Goal: Task Accomplishment & Management: Manage account settings

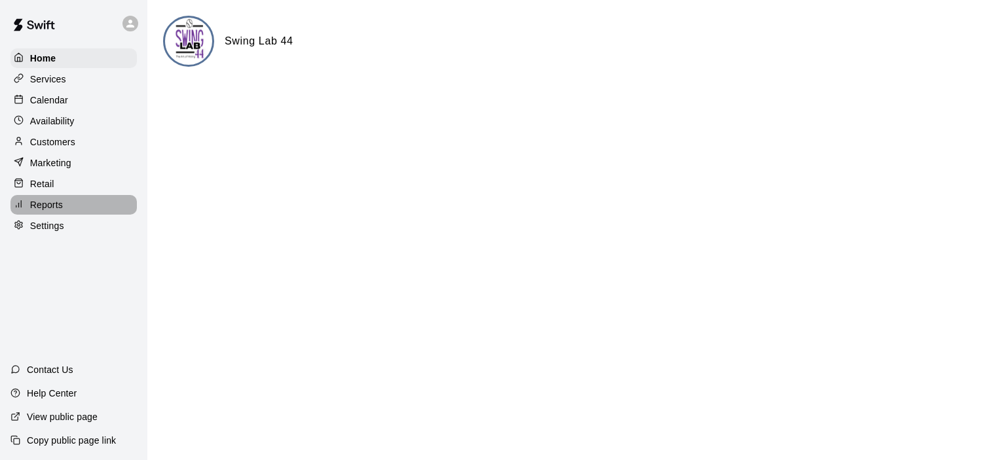
click at [60, 211] on p "Reports" at bounding box center [46, 204] width 33 height 13
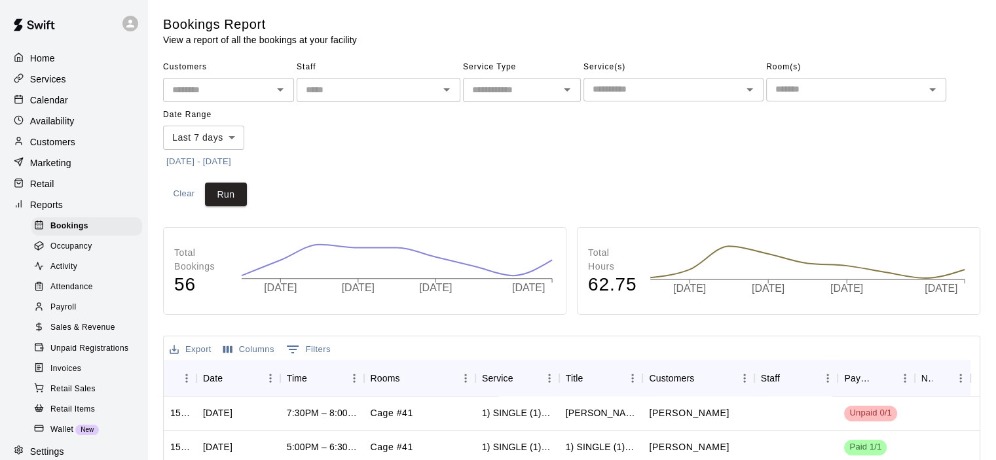
click at [94, 335] on span "Sales & Revenue" at bounding box center [82, 327] width 65 height 13
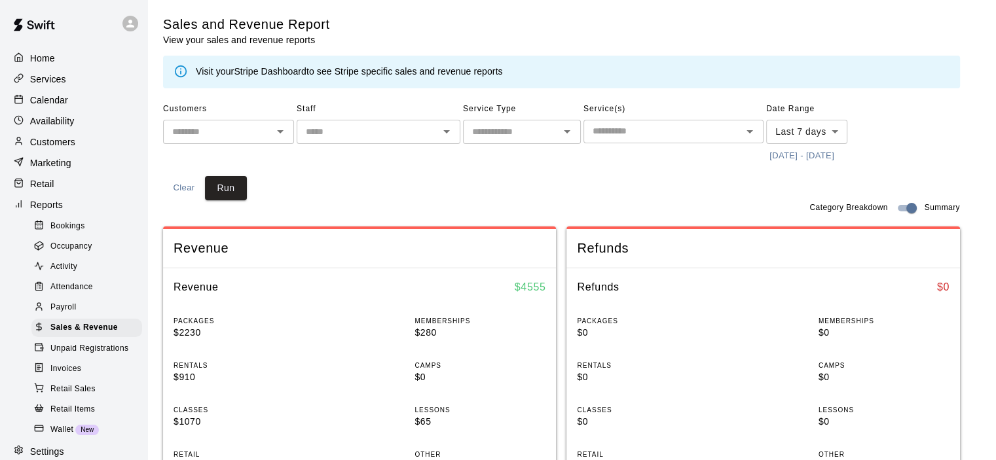
click at [280, 70] on link "Stripe Dashboard" at bounding box center [270, 71] width 73 height 10
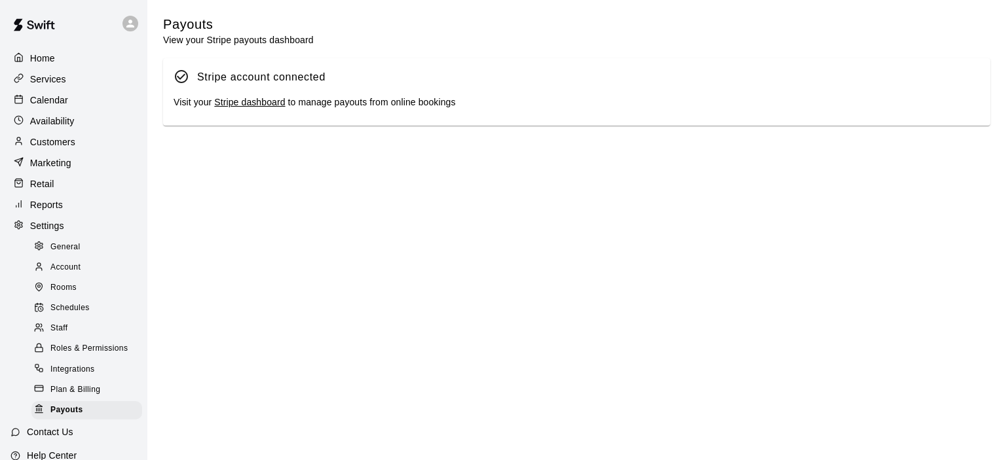
click at [263, 103] on link "Stripe dashboard" at bounding box center [249, 102] width 71 height 10
click at [59, 100] on p "Calendar" at bounding box center [49, 100] width 38 height 13
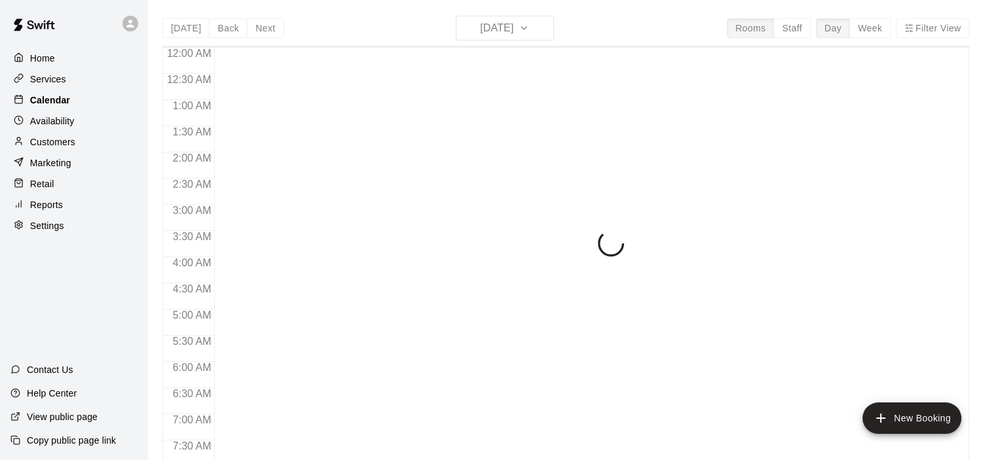
scroll to position [575, 0]
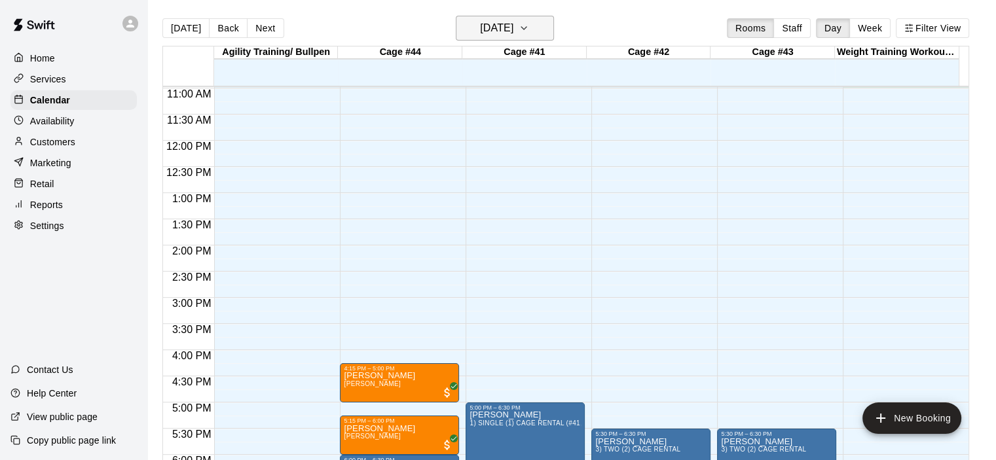
click at [529, 30] on icon "button" at bounding box center [523, 28] width 10 height 16
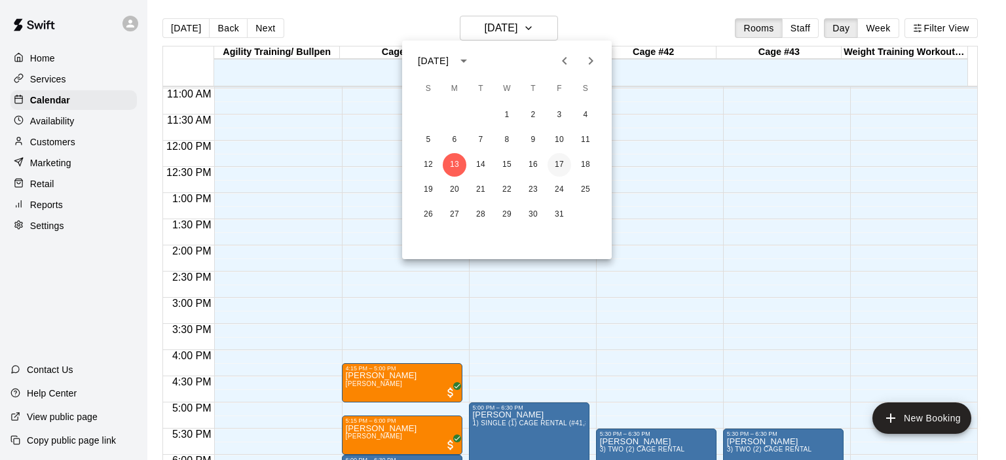
click at [560, 167] on button "17" at bounding box center [559, 165] width 24 height 24
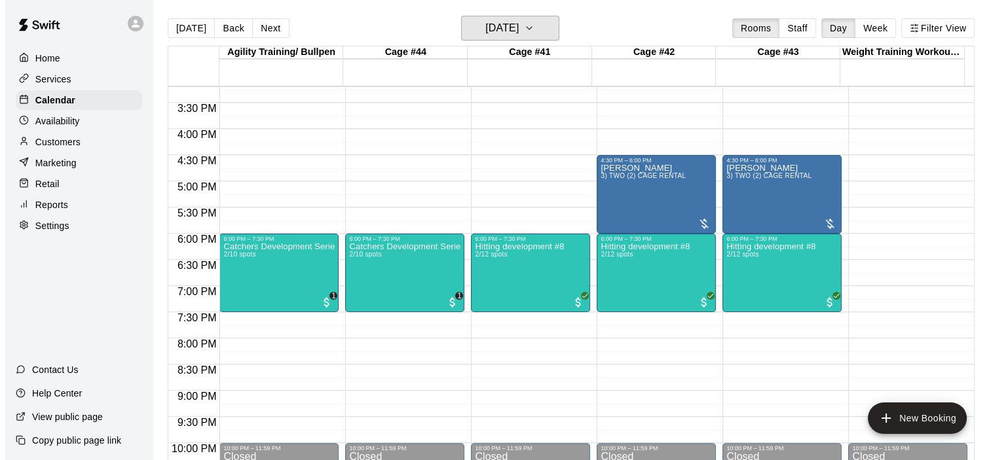
scroll to position [837, 0]
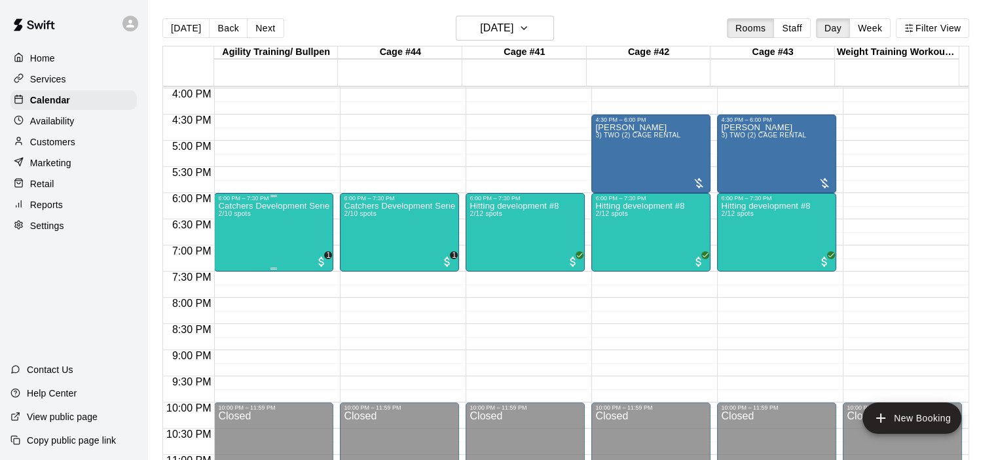
click at [261, 211] on div "Catchers Development Series 2/10 spots" at bounding box center [273, 432] width 111 height 460
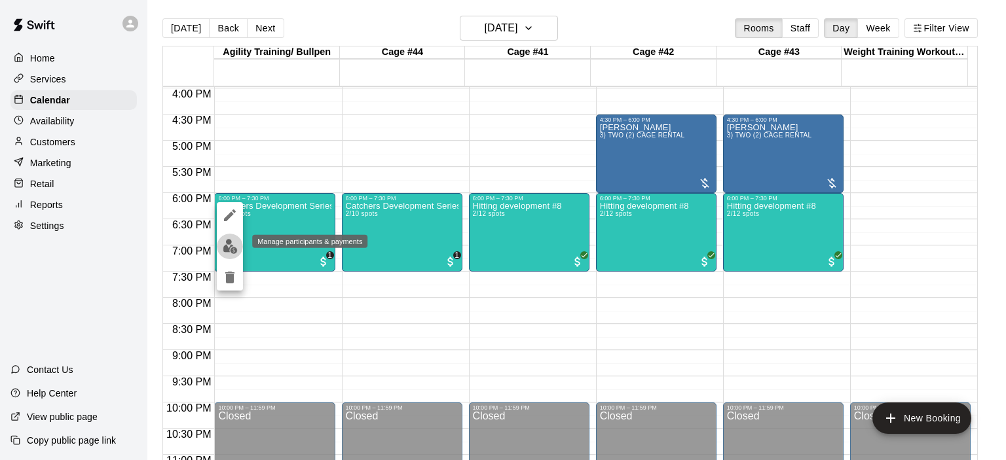
click at [234, 249] on img "edit" at bounding box center [230, 246] width 15 height 15
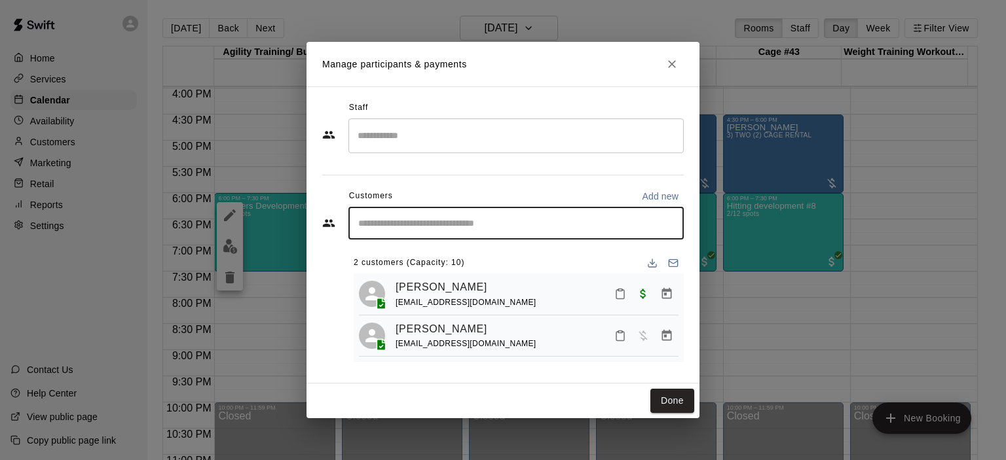
click at [433, 223] on input "Start typing to search customers..." at bounding box center [515, 223] width 323 height 13
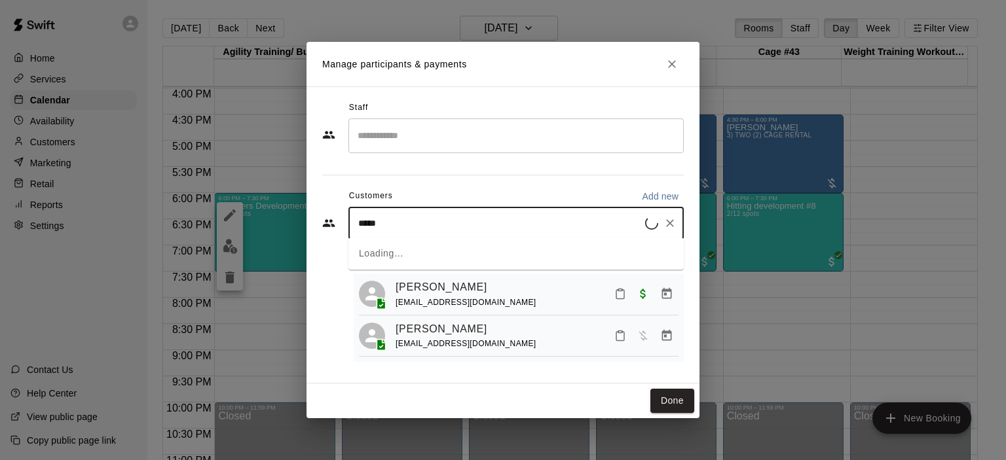
type input "******"
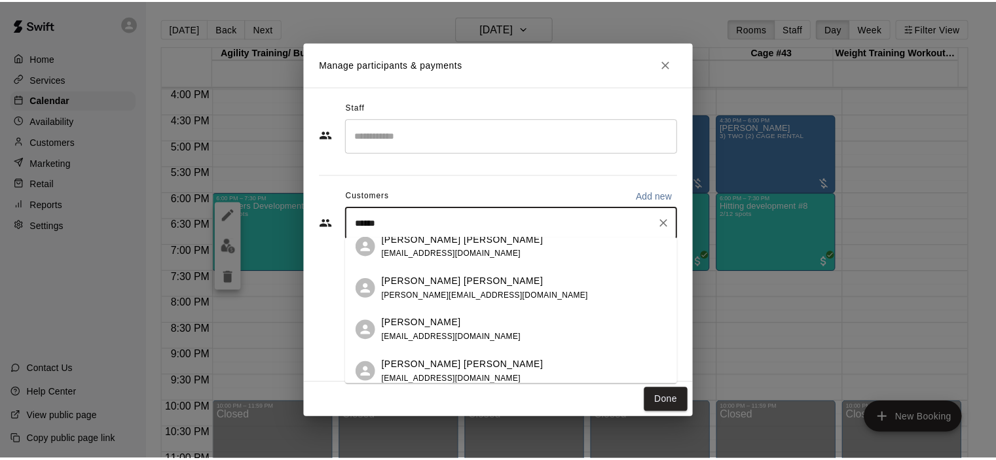
scroll to position [230, 0]
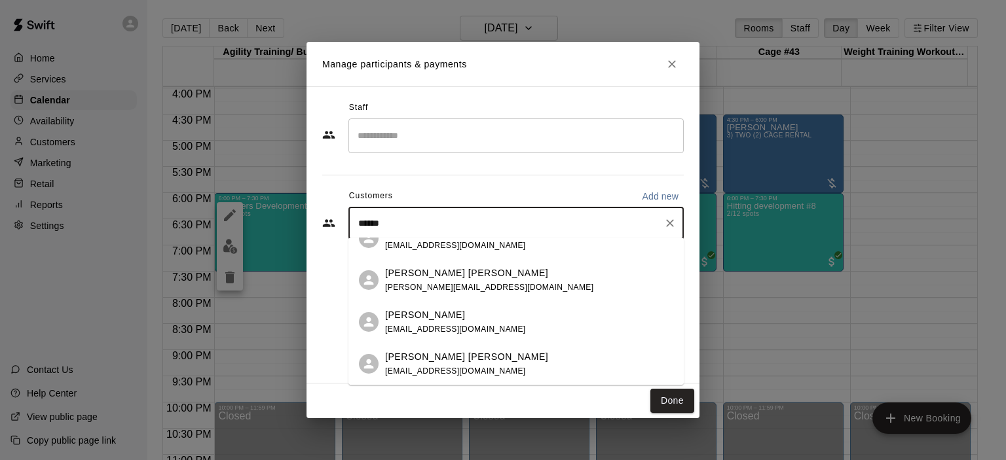
click at [439, 271] on p "[PERSON_NAME] [PERSON_NAME]" at bounding box center [466, 273] width 163 height 14
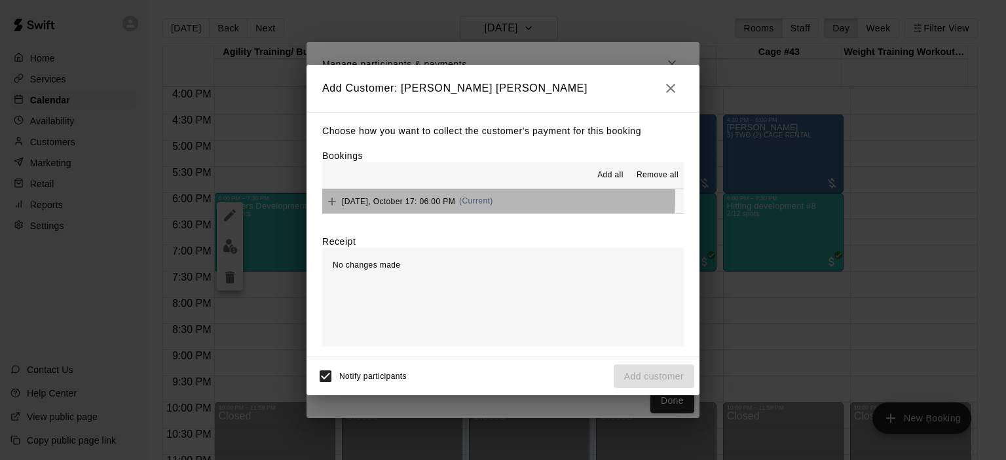
click at [477, 198] on span "(Current)" at bounding box center [476, 200] width 34 height 9
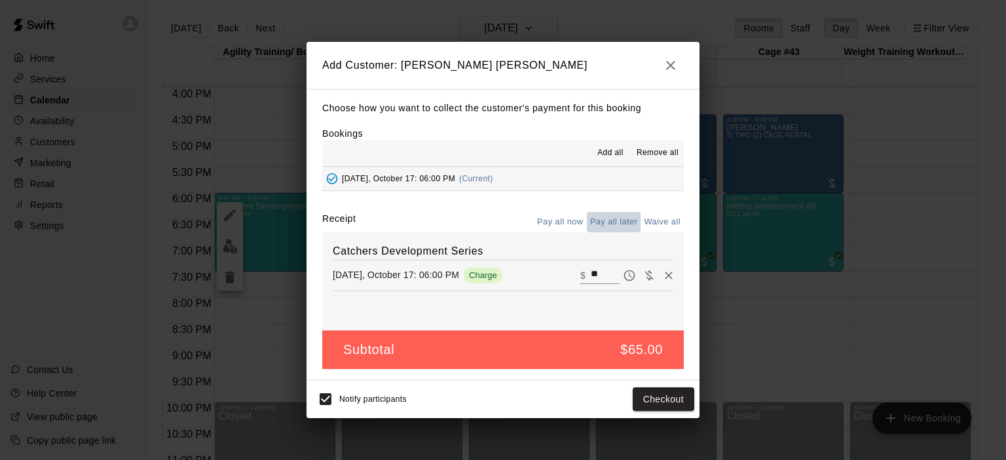
click at [613, 219] on button "Pay all later" at bounding box center [614, 222] width 54 height 20
click at [670, 393] on button "Add customer" at bounding box center [653, 400] width 81 height 24
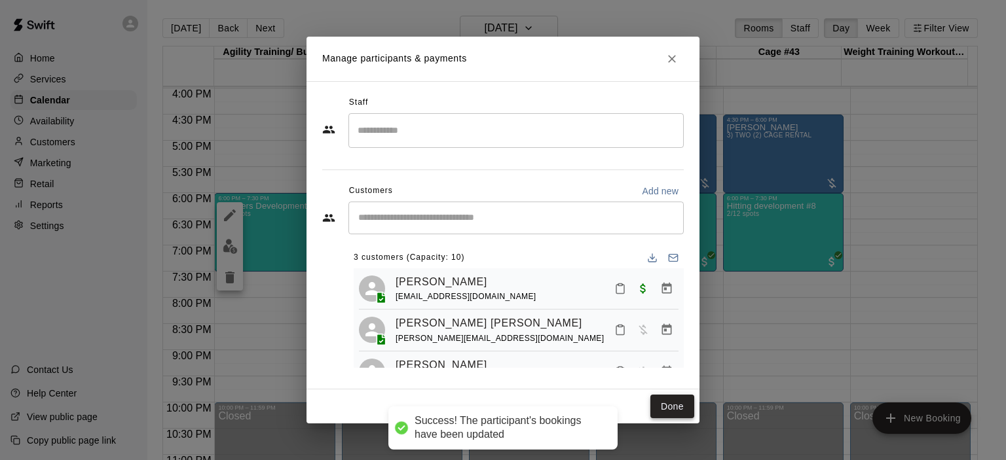
click at [670, 401] on button "Done" at bounding box center [672, 407] width 44 height 24
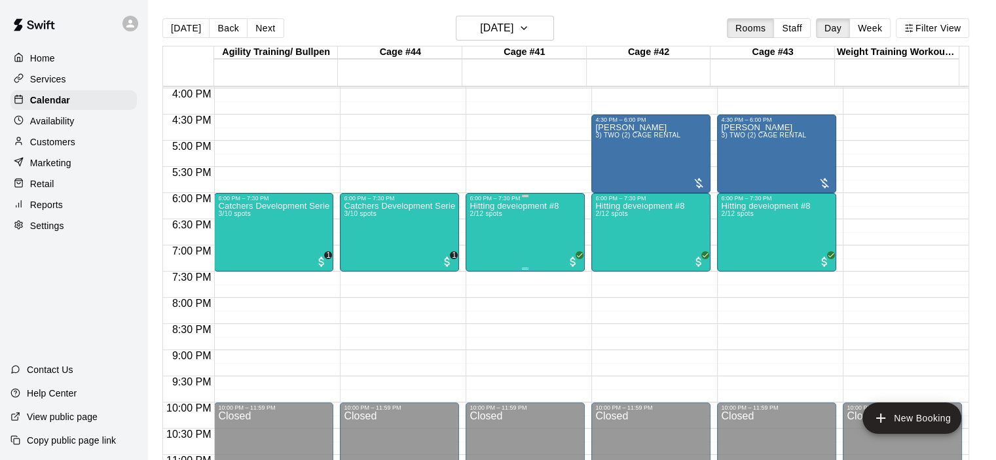
click at [533, 238] on div "Hitting development #8 2/12 spots" at bounding box center [513, 432] width 89 height 460
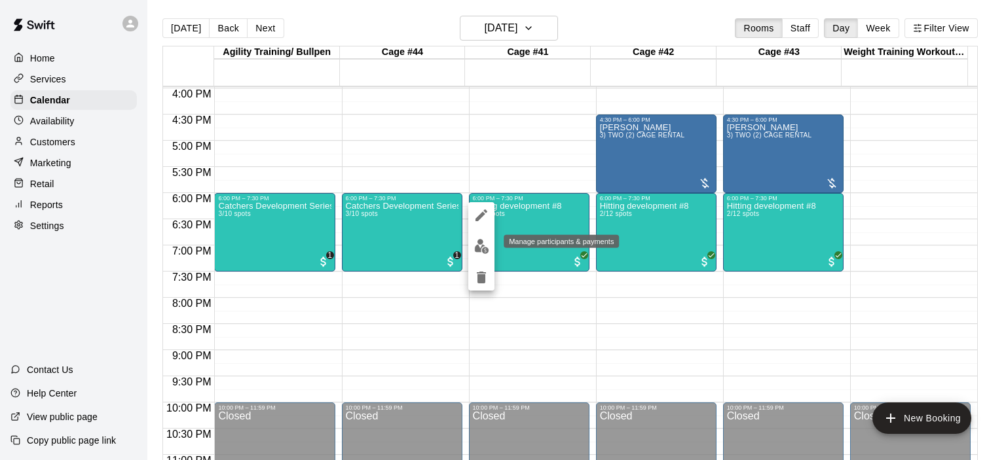
click at [482, 248] on img "edit" at bounding box center [481, 246] width 15 height 15
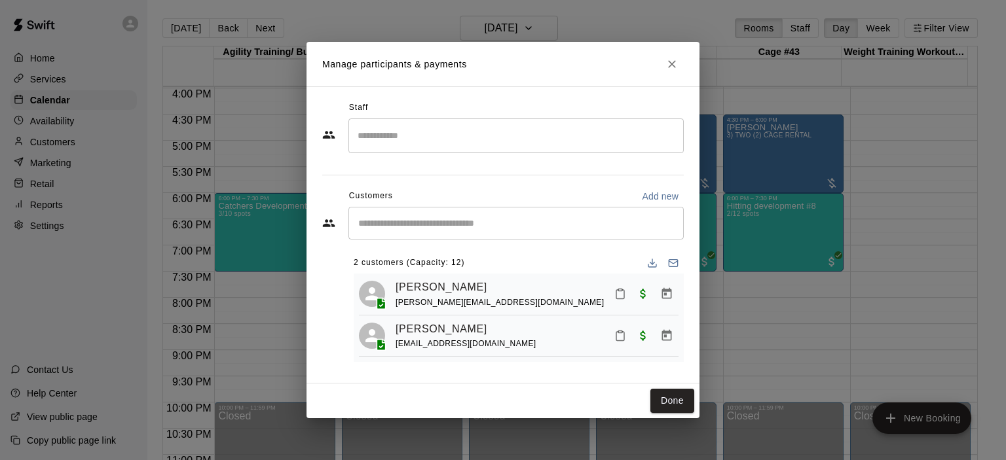
click at [456, 220] on input "Start typing to search customers..." at bounding box center [515, 223] width 323 height 13
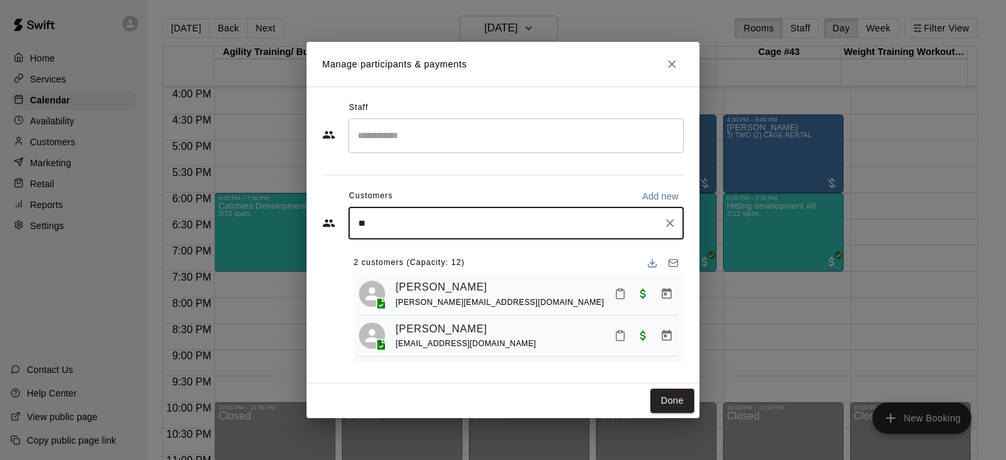
type input "*"
type input "*********"
click at [667, 221] on icon "Clear" at bounding box center [669, 223] width 13 height 13
click at [406, 218] on input "Start typing to search customers..." at bounding box center [515, 223] width 323 height 13
type input "*****"
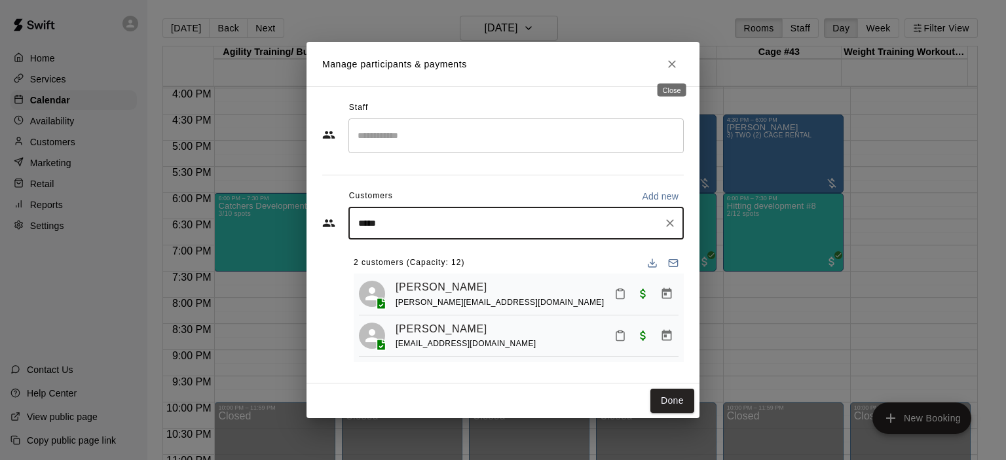
click at [670, 59] on icon "Close" at bounding box center [671, 64] width 13 height 13
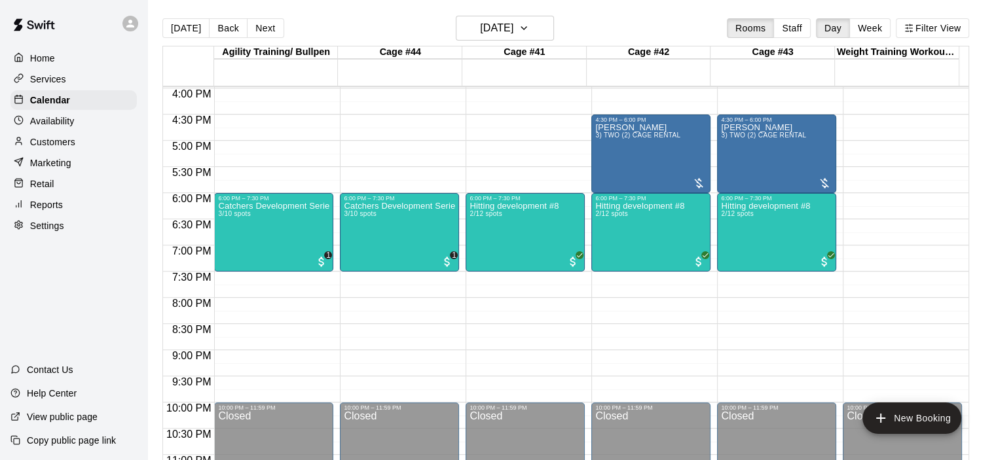
click at [62, 145] on p "Customers" at bounding box center [52, 142] width 45 height 13
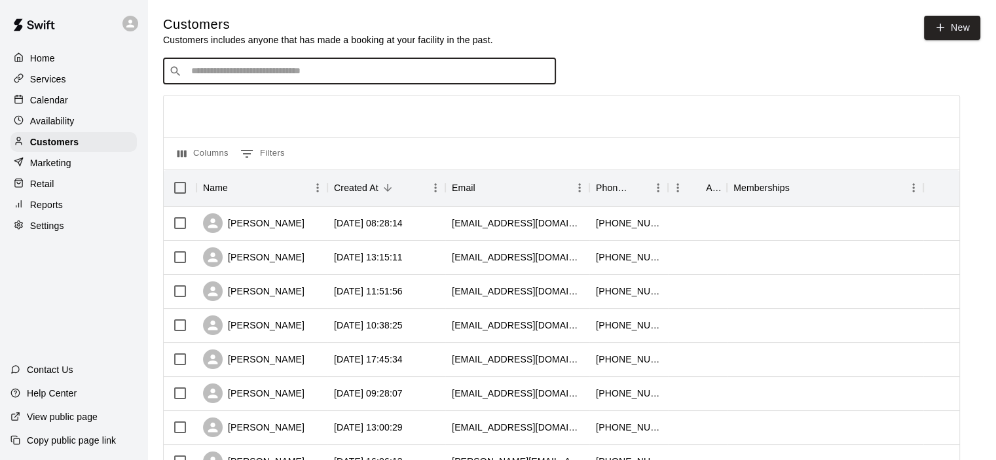
click at [247, 71] on input "Search customers by name or email" at bounding box center [368, 71] width 363 height 13
type input "********"
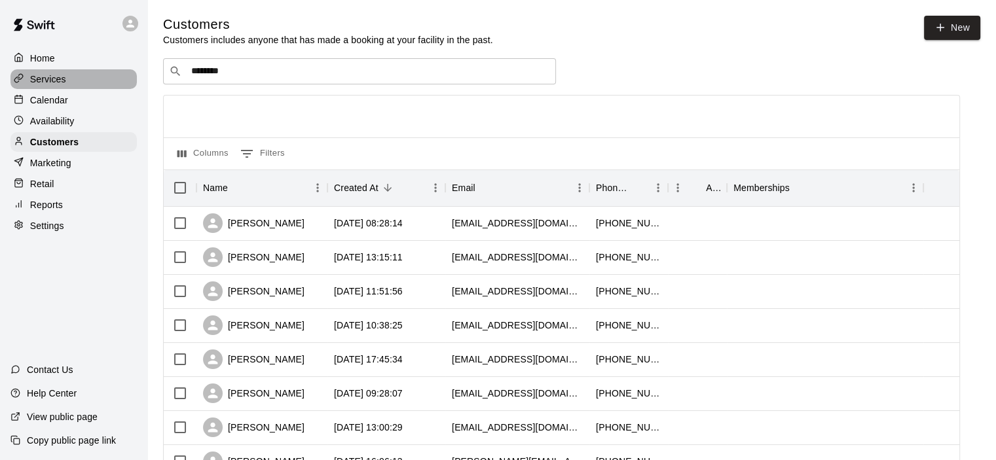
click at [84, 73] on div "Services" at bounding box center [73, 79] width 126 height 20
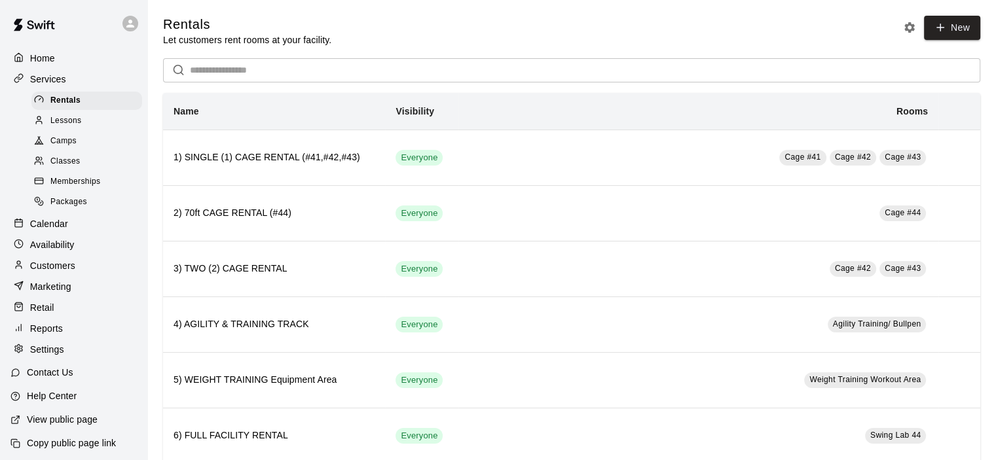
click at [76, 276] on div "Customers" at bounding box center [73, 266] width 126 height 20
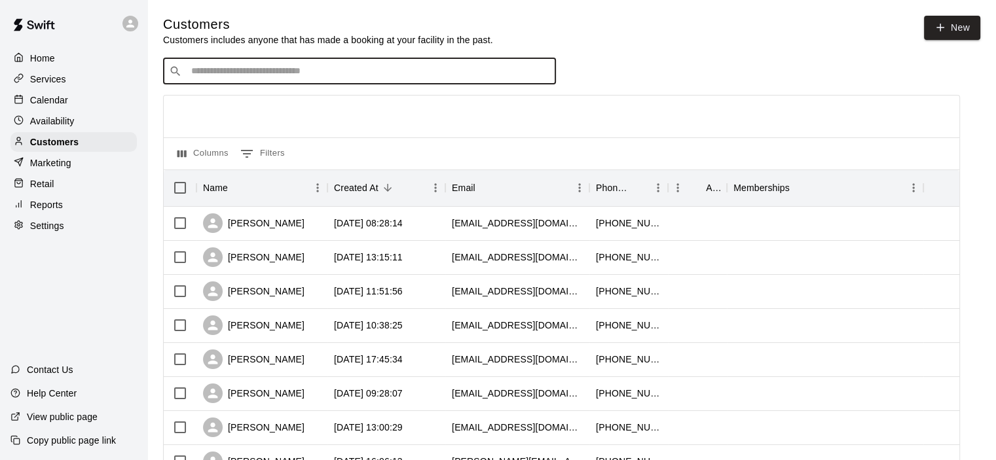
click at [246, 75] on input "Search customers by name or email" at bounding box center [368, 71] width 363 height 13
type input "****"
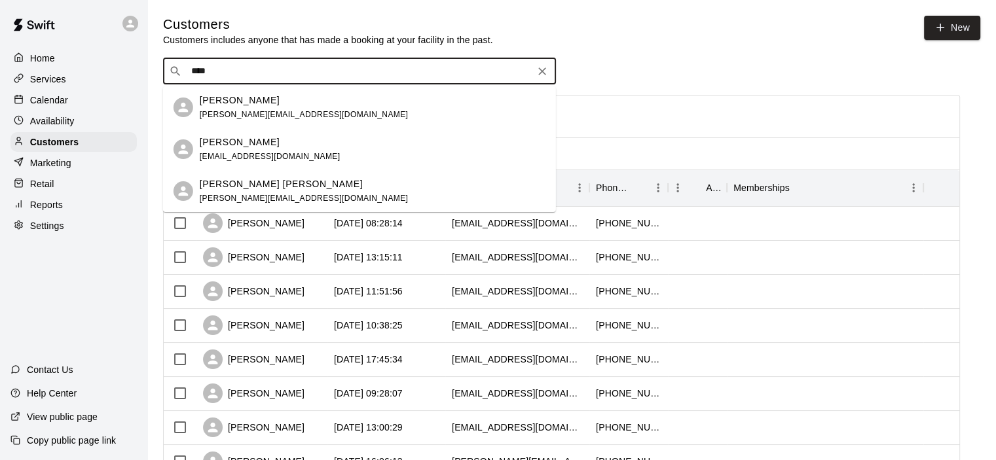
click at [255, 111] on span "[PERSON_NAME][EMAIL_ADDRESS][DOMAIN_NAME]" at bounding box center [304, 114] width 208 height 9
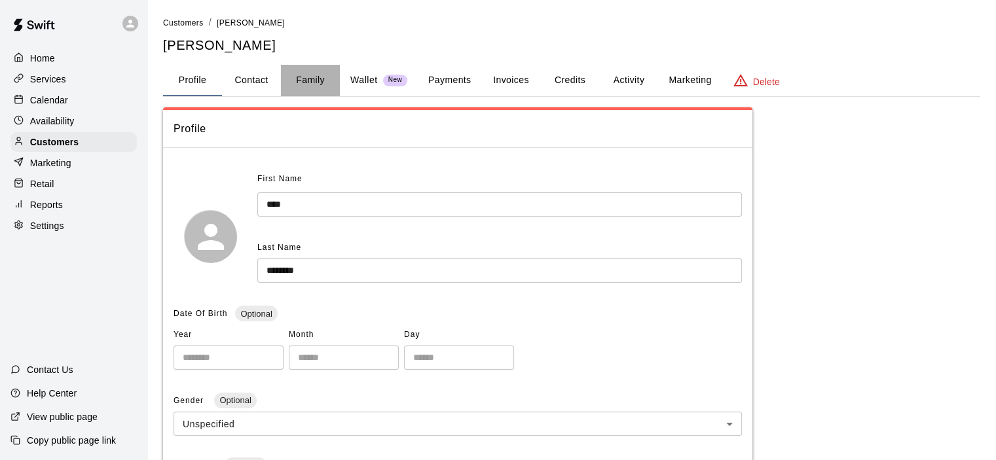
click at [305, 81] on button "Family" at bounding box center [310, 80] width 59 height 31
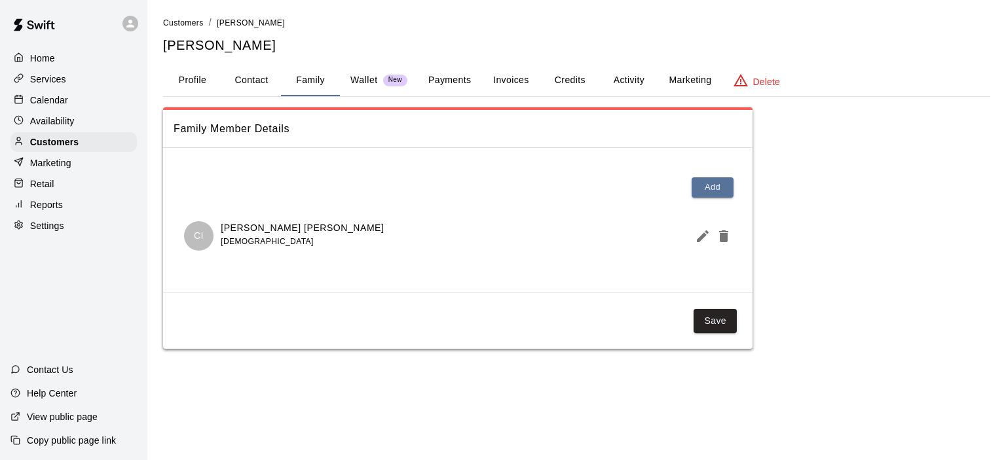
click at [63, 101] on p "Calendar" at bounding box center [49, 100] width 38 height 13
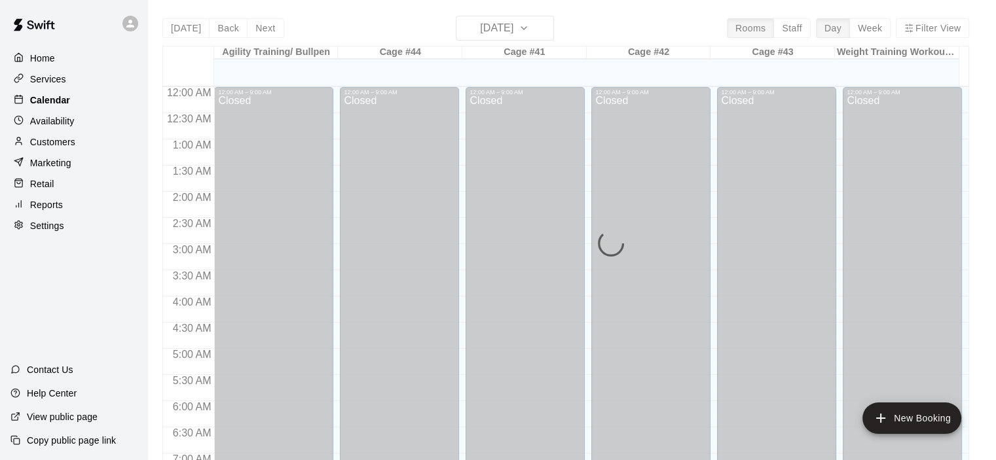
scroll to position [576, 0]
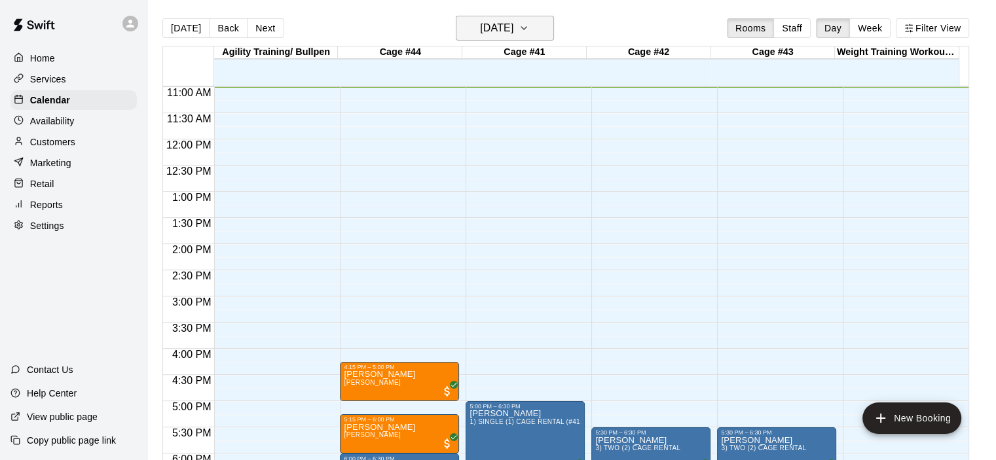
click at [529, 26] on icon "button" at bounding box center [523, 28] width 10 height 16
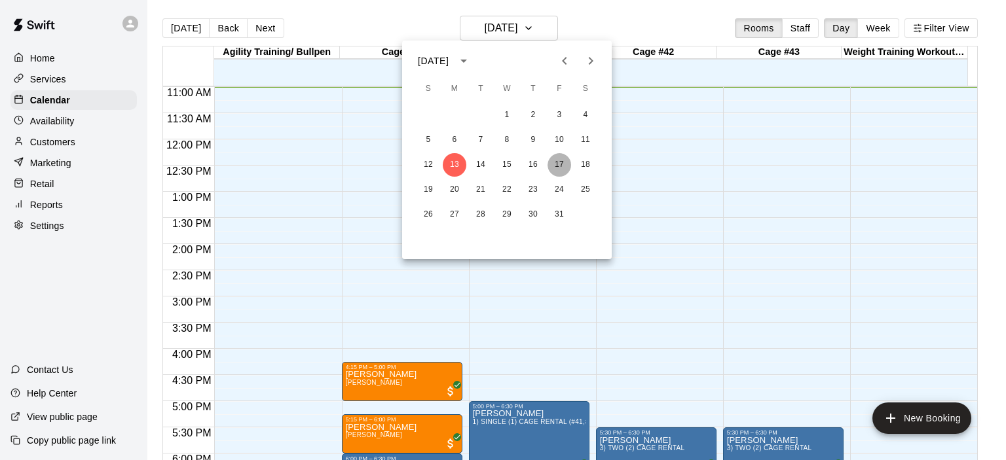
click at [558, 164] on button "17" at bounding box center [559, 165] width 24 height 24
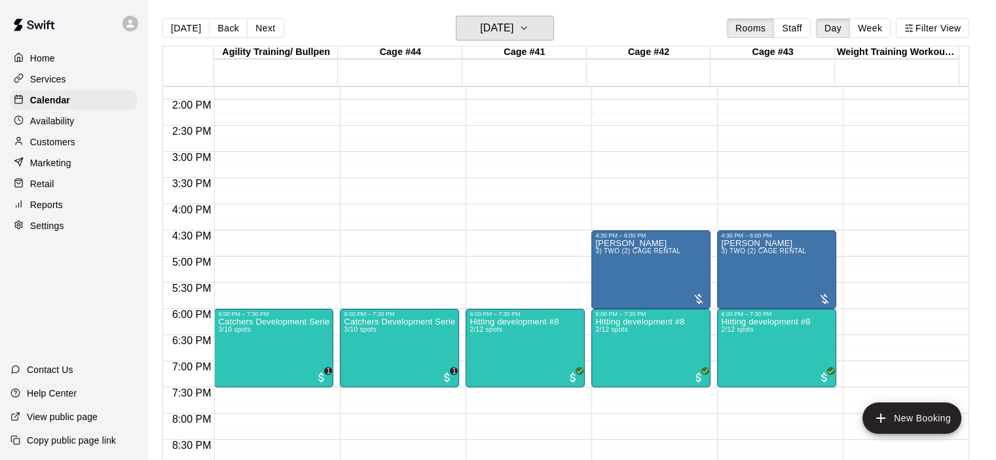
scroll to position [868, 0]
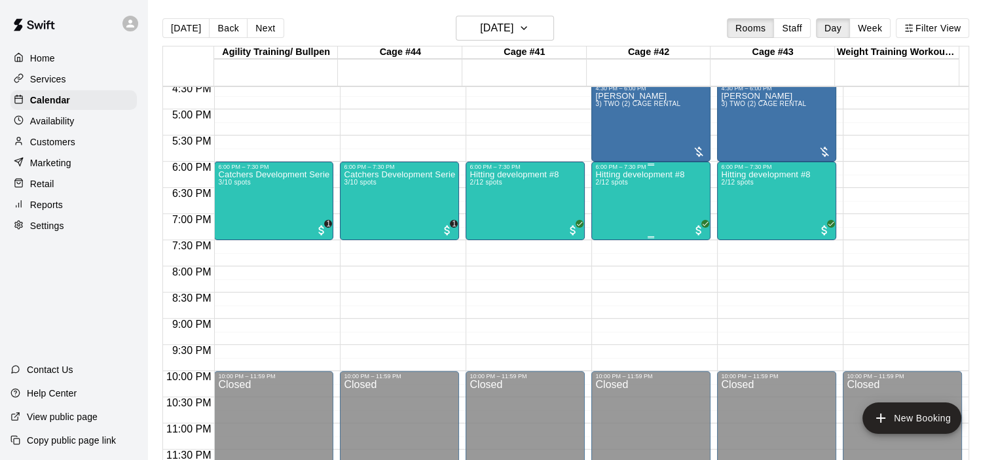
click at [628, 190] on div "Hitting development #8 2/12 spots" at bounding box center [639, 400] width 89 height 460
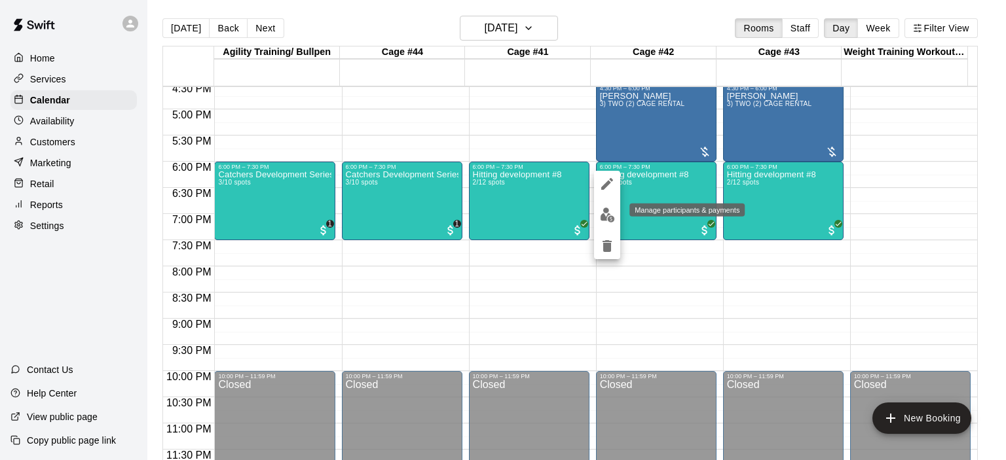
click at [603, 216] on img "edit" at bounding box center [607, 215] width 15 height 15
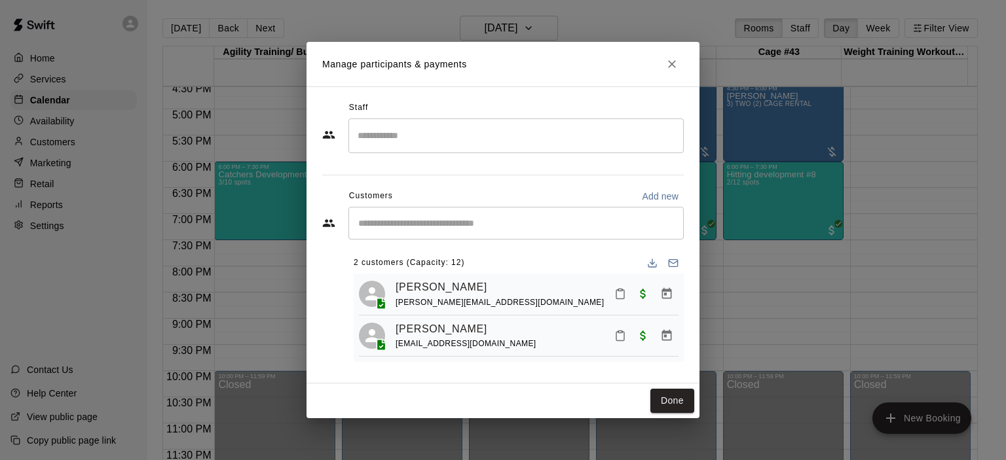
click at [484, 219] on input "Start typing to search customers..." at bounding box center [515, 223] width 323 height 13
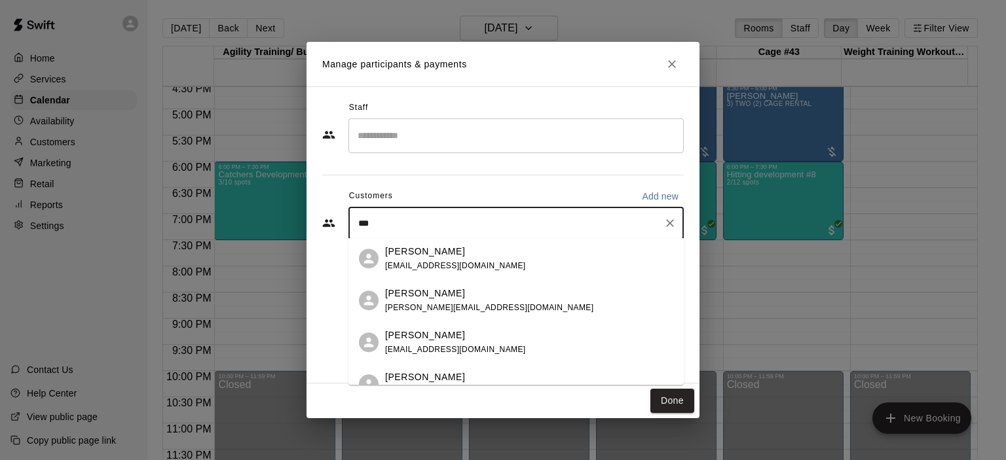
type input "****"
click at [452, 266] on span "[PERSON_NAME][EMAIL_ADDRESS][DOMAIN_NAME]" at bounding box center [489, 265] width 208 height 9
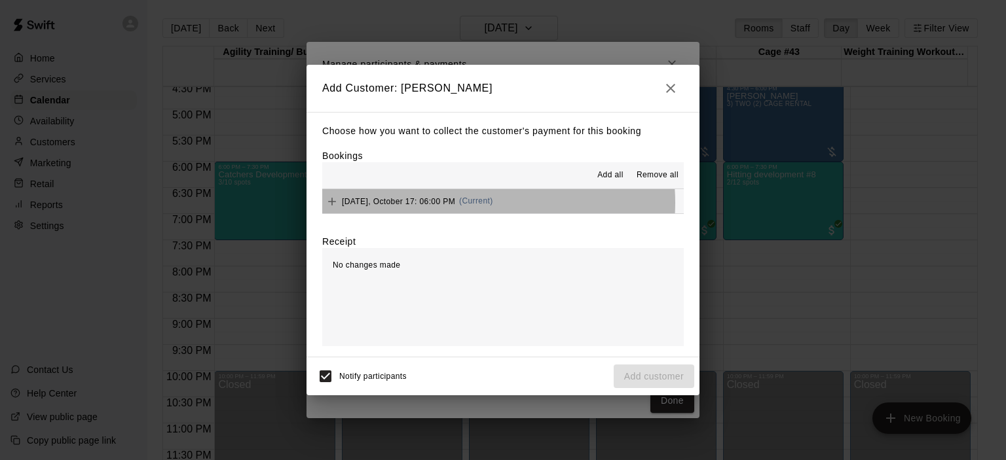
click at [477, 204] on span "(Current)" at bounding box center [476, 200] width 34 height 9
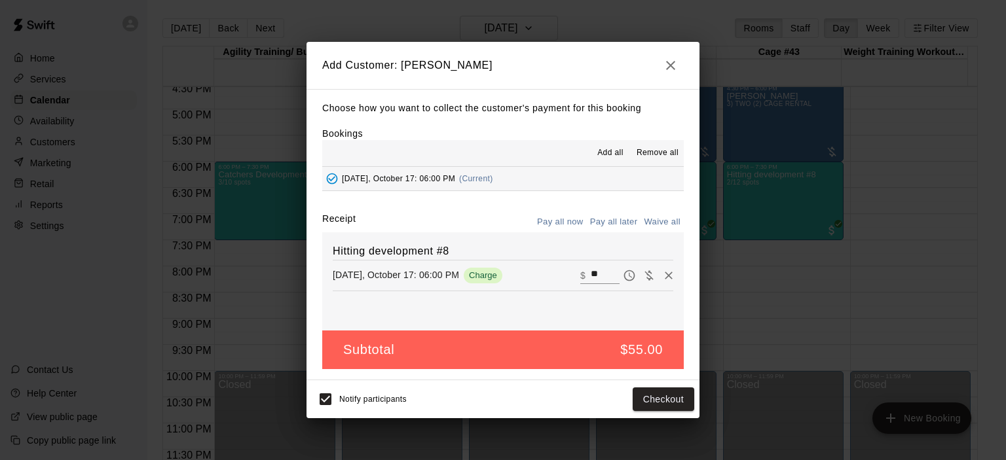
click at [626, 225] on button "Pay all later" at bounding box center [614, 222] width 54 height 20
click at [662, 395] on button "Add customer" at bounding box center [653, 400] width 81 height 24
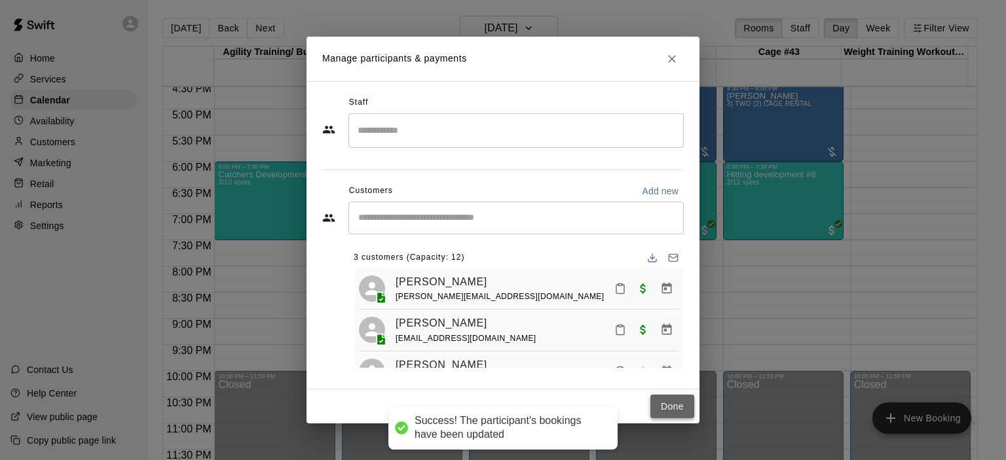
click at [675, 405] on button "Done" at bounding box center [672, 407] width 44 height 24
